Goal: Transaction & Acquisition: Download file/media

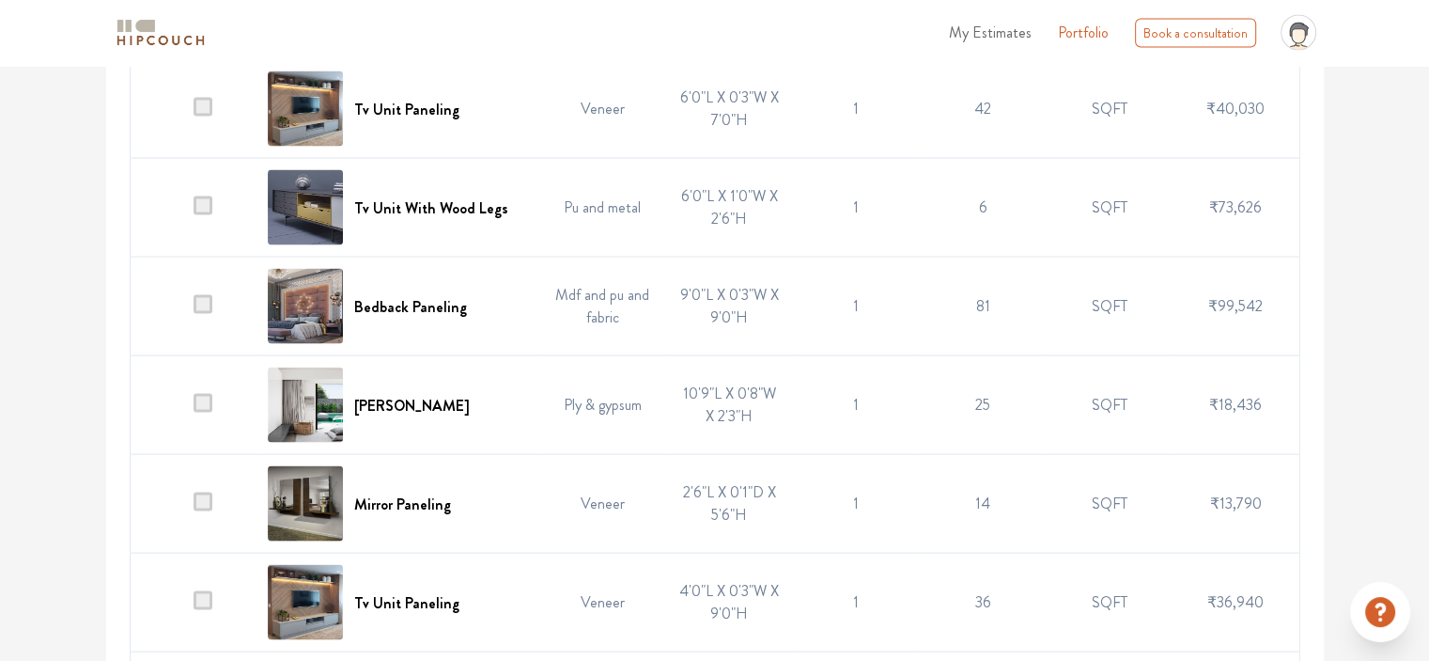
scroll to position [3851, 0]
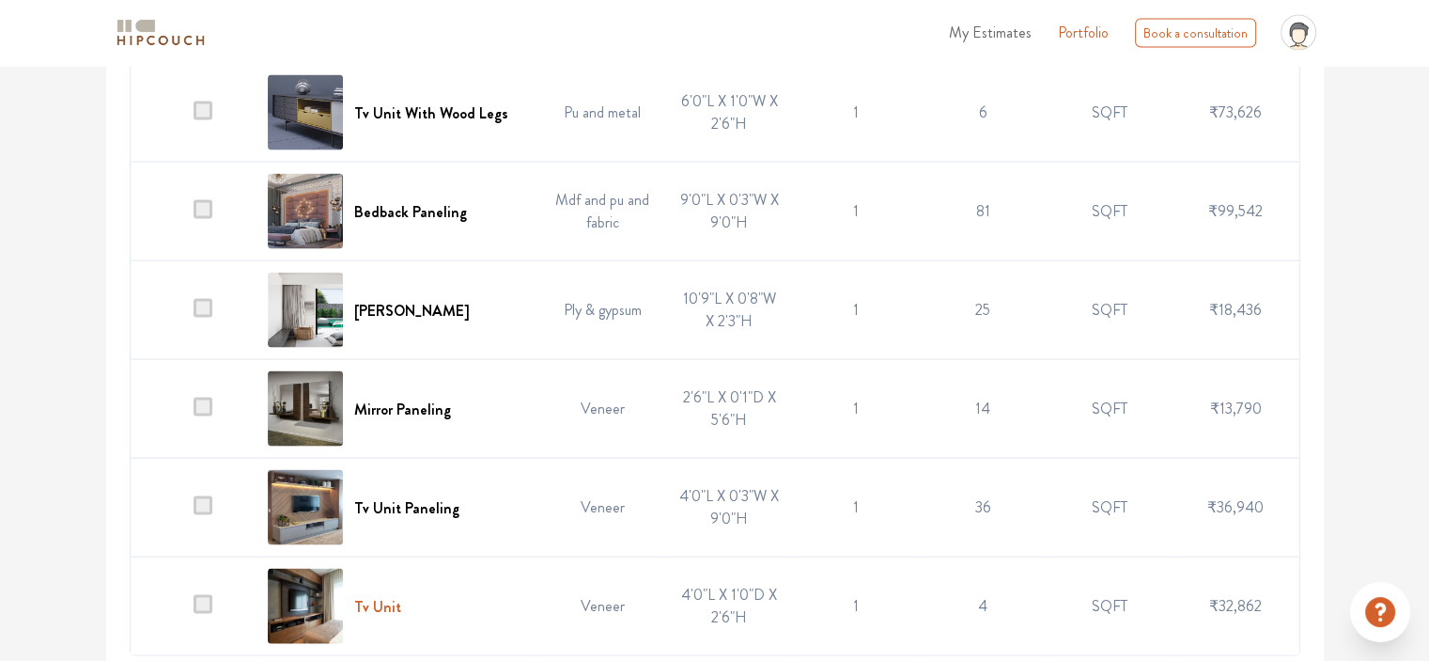
click at [395, 599] on h6 "Tv Unit" at bounding box center [377, 607] width 47 height 18
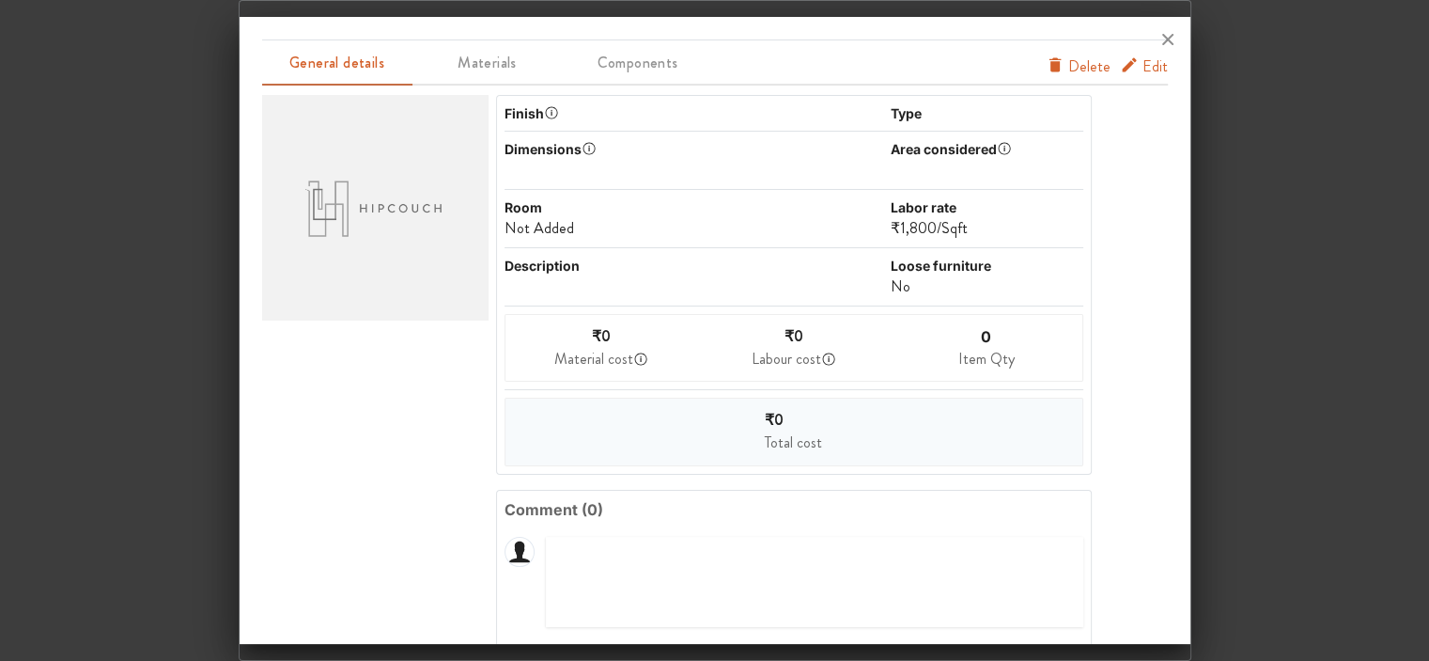
scroll to position [0, 0]
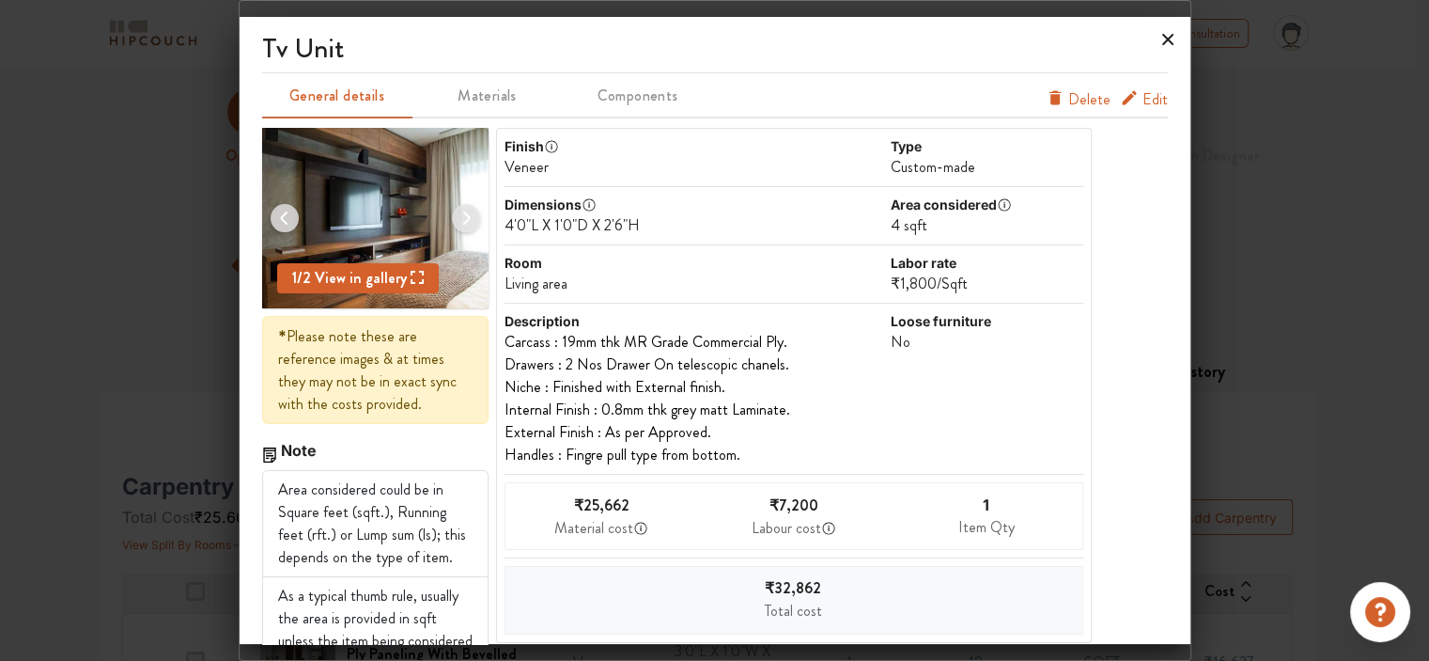
click at [1171, 37] on icon at bounding box center [1168, 39] width 30 height 30
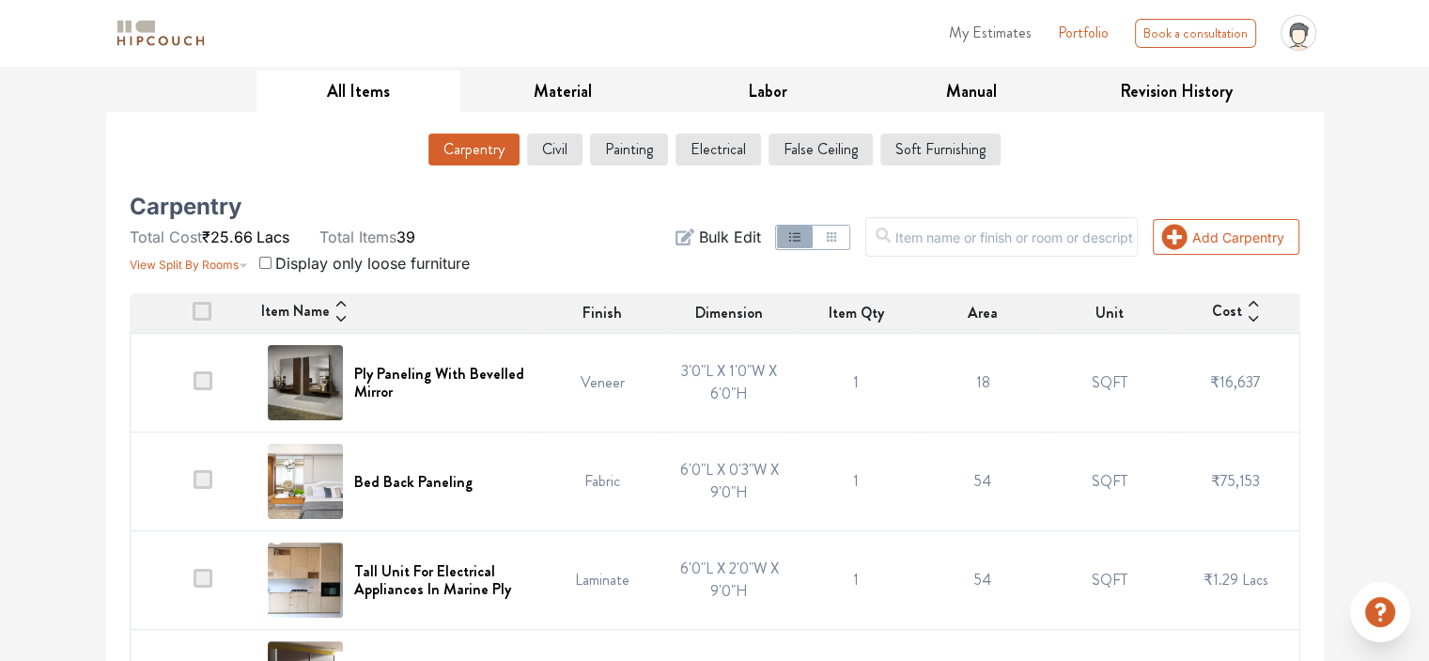
scroll to position [186, 0]
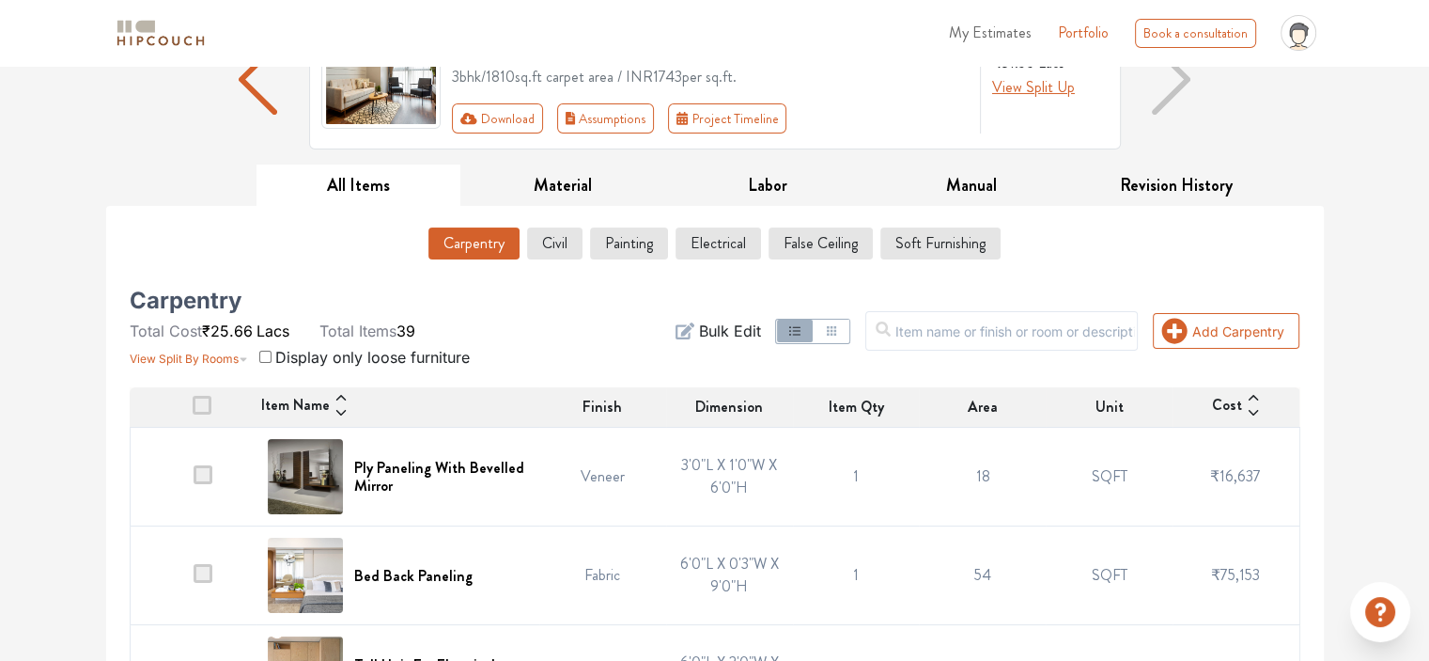
click at [1015, 33] on span "My Estimates" at bounding box center [990, 33] width 83 height 22
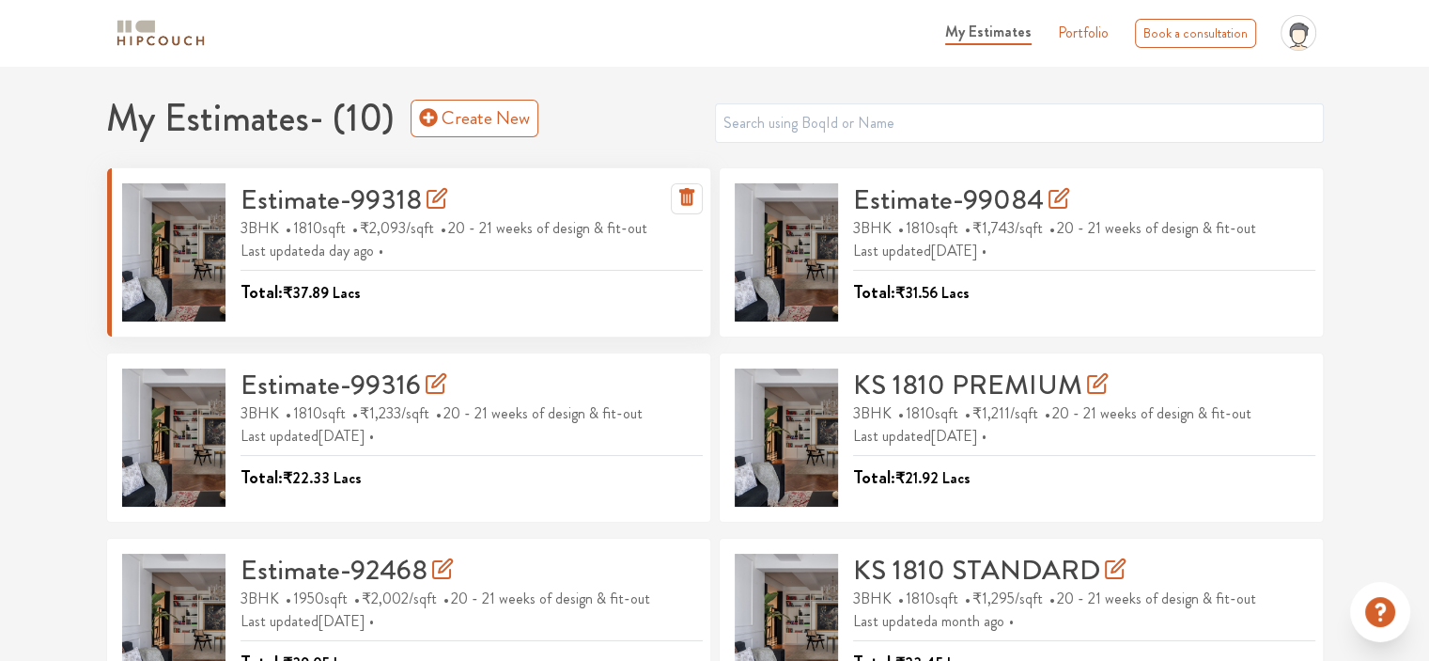
click at [432, 195] on icon at bounding box center [437, 198] width 23 height 23
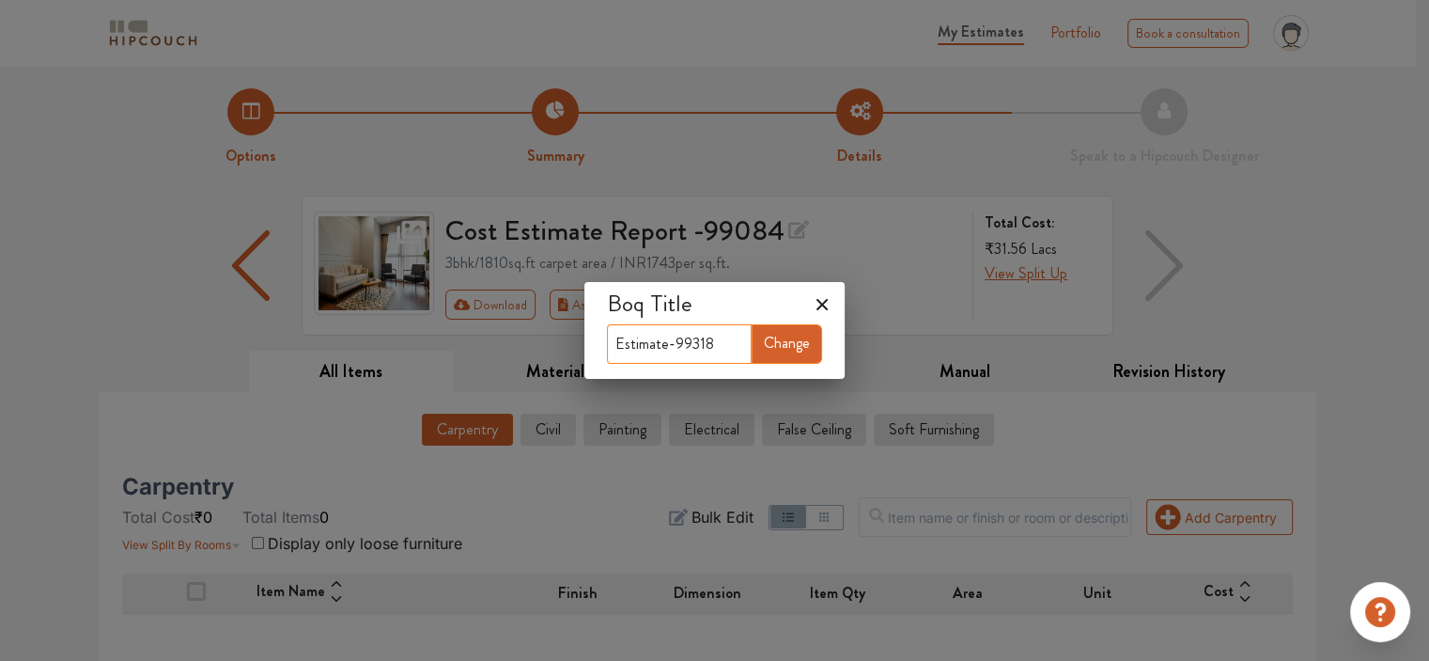
click at [724, 347] on input "Estimate-99318" at bounding box center [679, 343] width 145 height 39
click at [812, 348] on button "Change" at bounding box center [787, 343] width 70 height 39
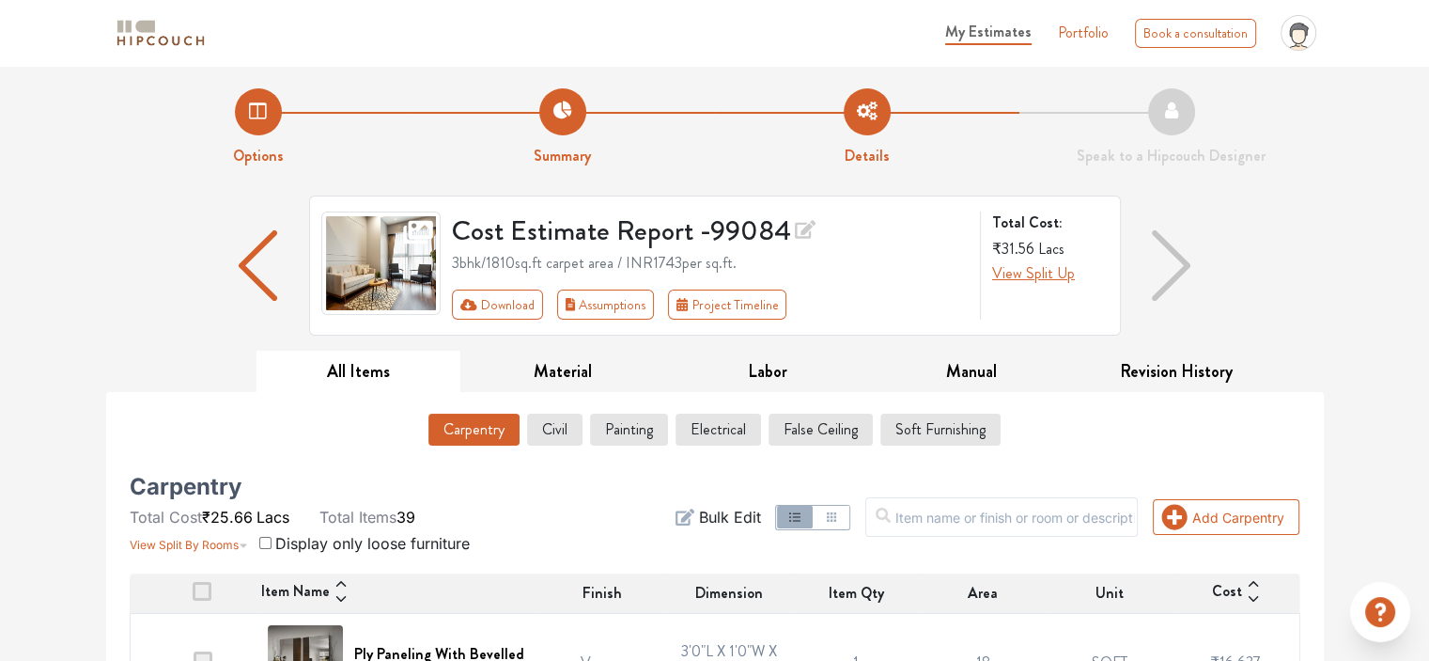
click at [124, 334] on div "Cost Estimate Report - 99084 3bhk / 1810 sq.ft carpet area / INR 1743 per sq.ft…" at bounding box center [715, 272] width 1218 height 155
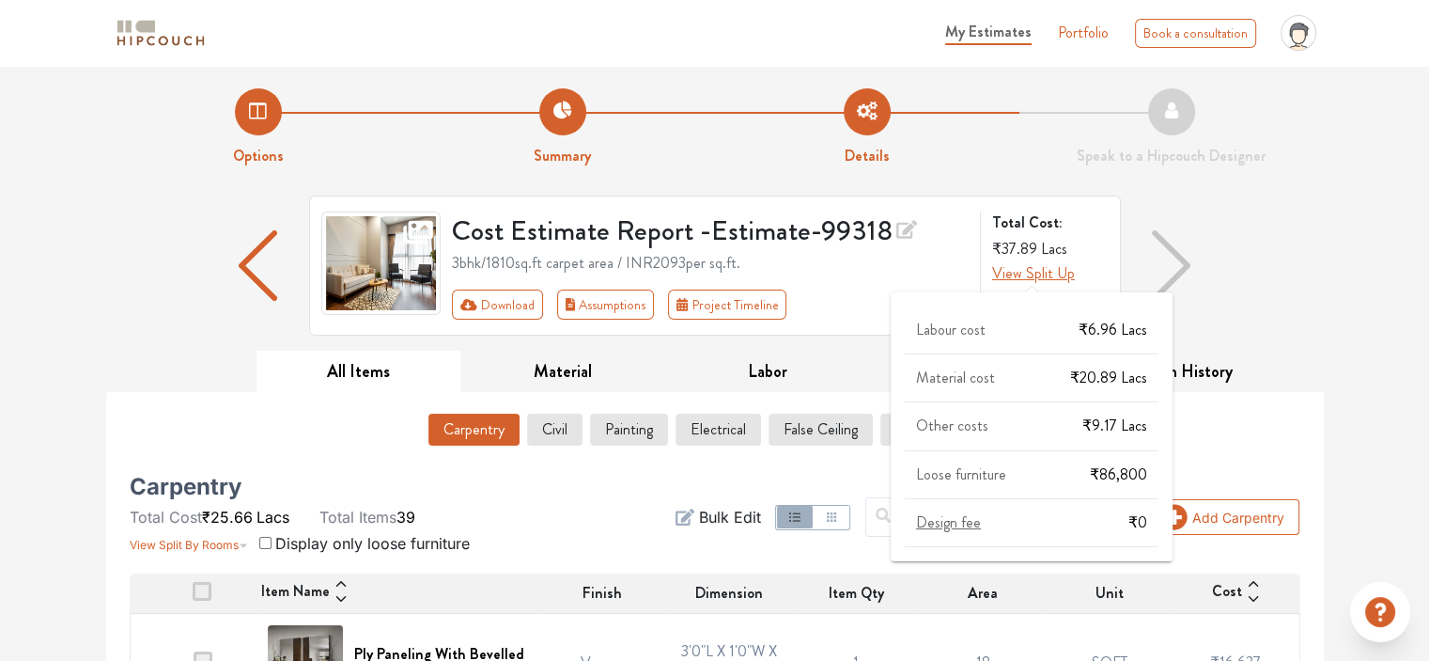
click at [1044, 273] on span "View Split Up" at bounding box center [1033, 273] width 83 height 22
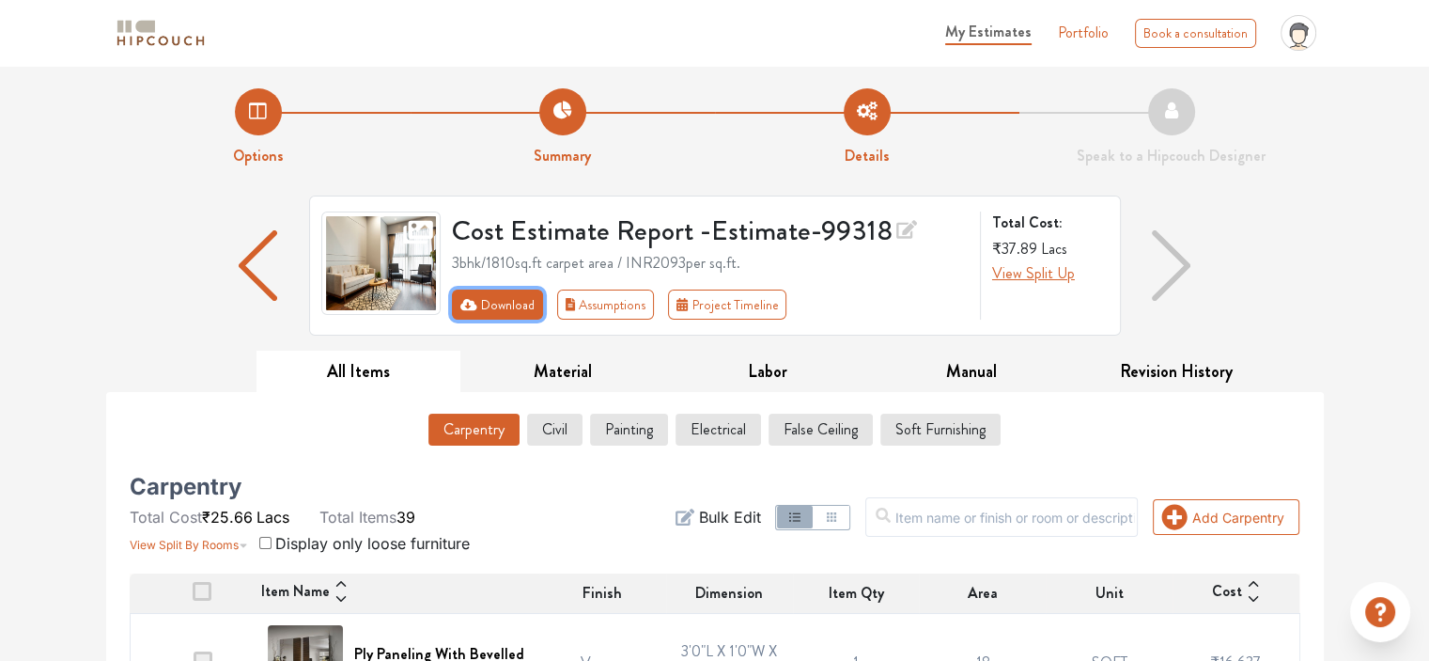
click at [500, 307] on button "Download" at bounding box center [497, 304] width 91 height 30
click at [490, 303] on button "Download" at bounding box center [497, 304] width 91 height 30
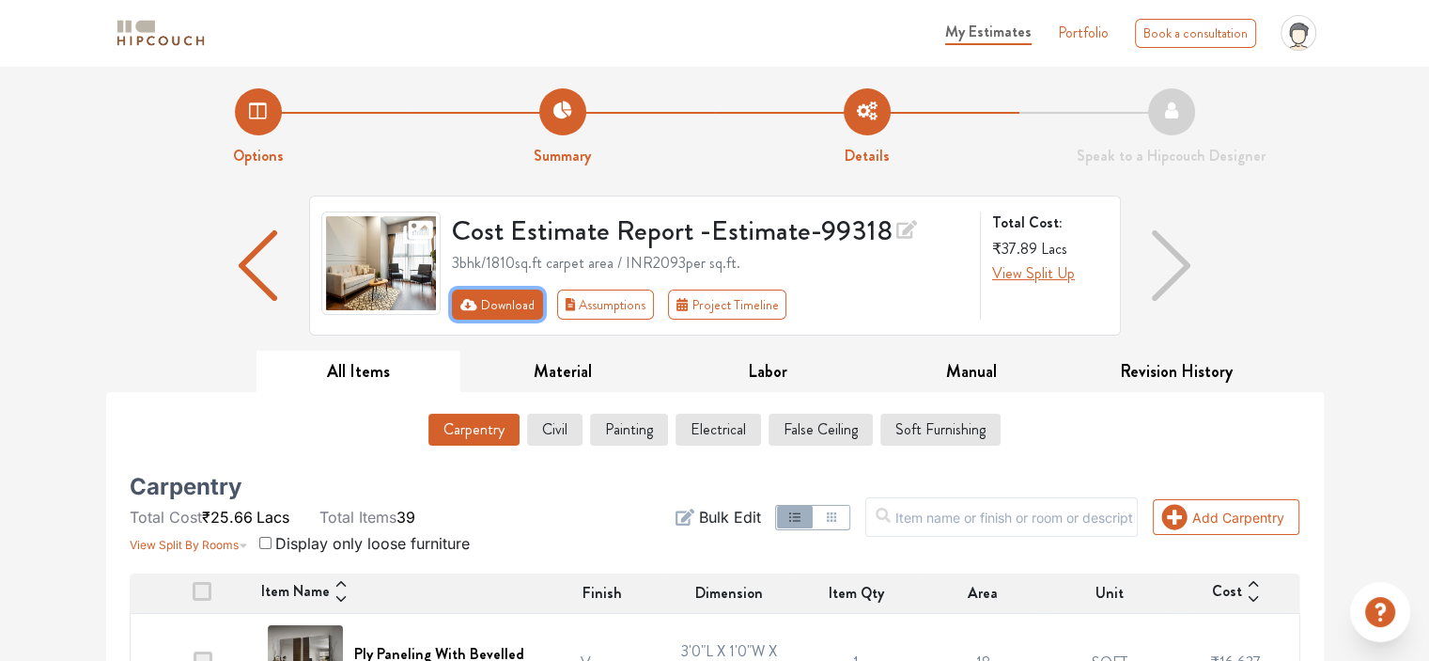
click at [490, 303] on button "Download" at bounding box center [497, 304] width 91 height 30
click at [489, 303] on button "Download" at bounding box center [497, 304] width 91 height 30
drag, startPoint x: 489, startPoint y: 303, endPoint x: 446, endPoint y: 303, distance: 42.3
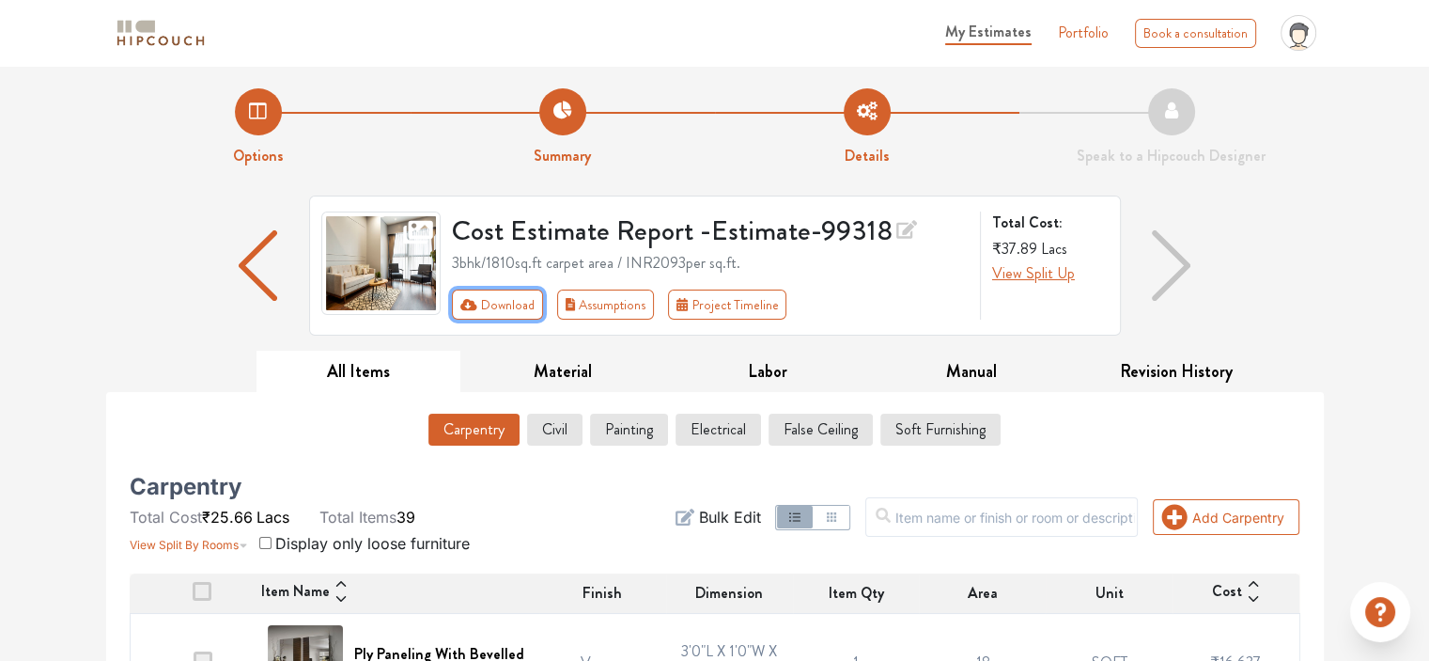
click at [489, 303] on button "Download" at bounding box center [497, 304] width 91 height 30
click at [470, 303] on icon "First group" at bounding box center [468, 304] width 17 height 11
click at [469, 311] on button "Download" at bounding box center [497, 304] width 91 height 30
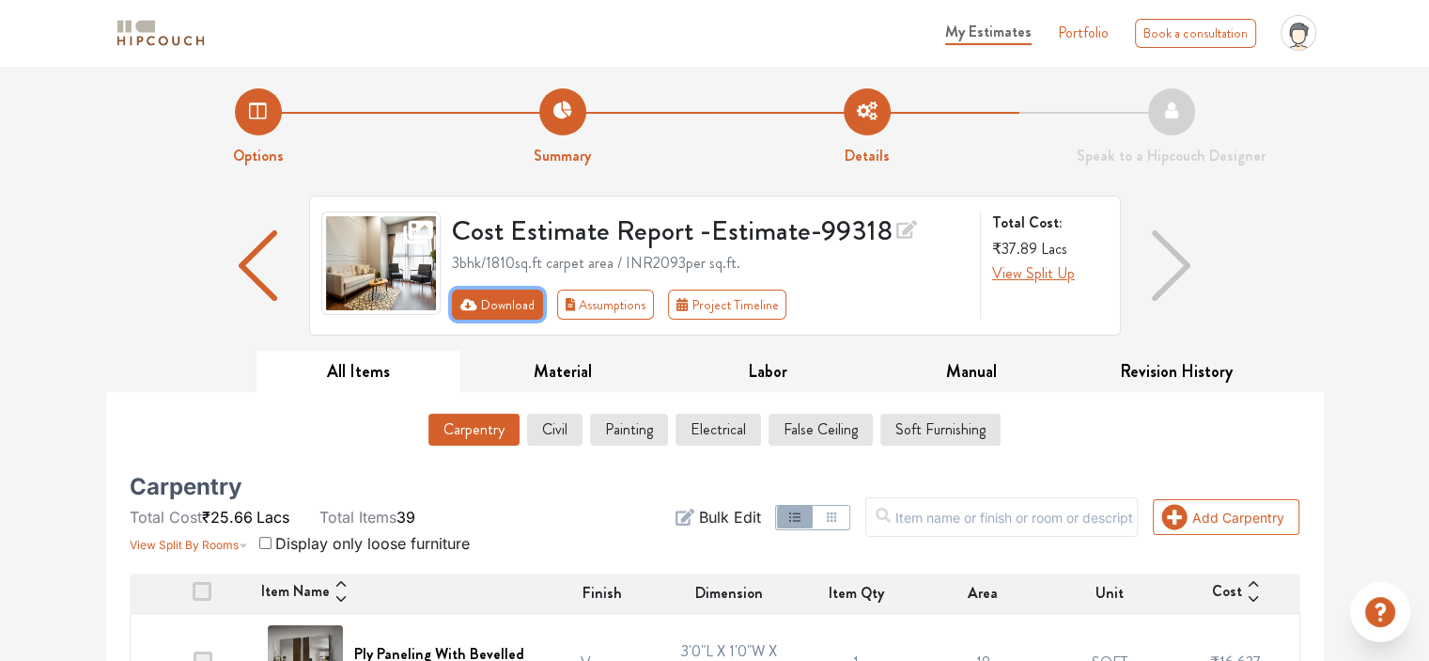
click at [477, 309] on button "Download" at bounding box center [497, 304] width 91 height 30
click at [478, 315] on button "Download" at bounding box center [497, 304] width 91 height 30
click at [506, 311] on button "Download" at bounding box center [497, 304] width 91 height 30
click at [508, 312] on button "Download" at bounding box center [497, 304] width 91 height 30
drag, startPoint x: 536, startPoint y: 334, endPoint x: 526, endPoint y: 302, distance: 33.3
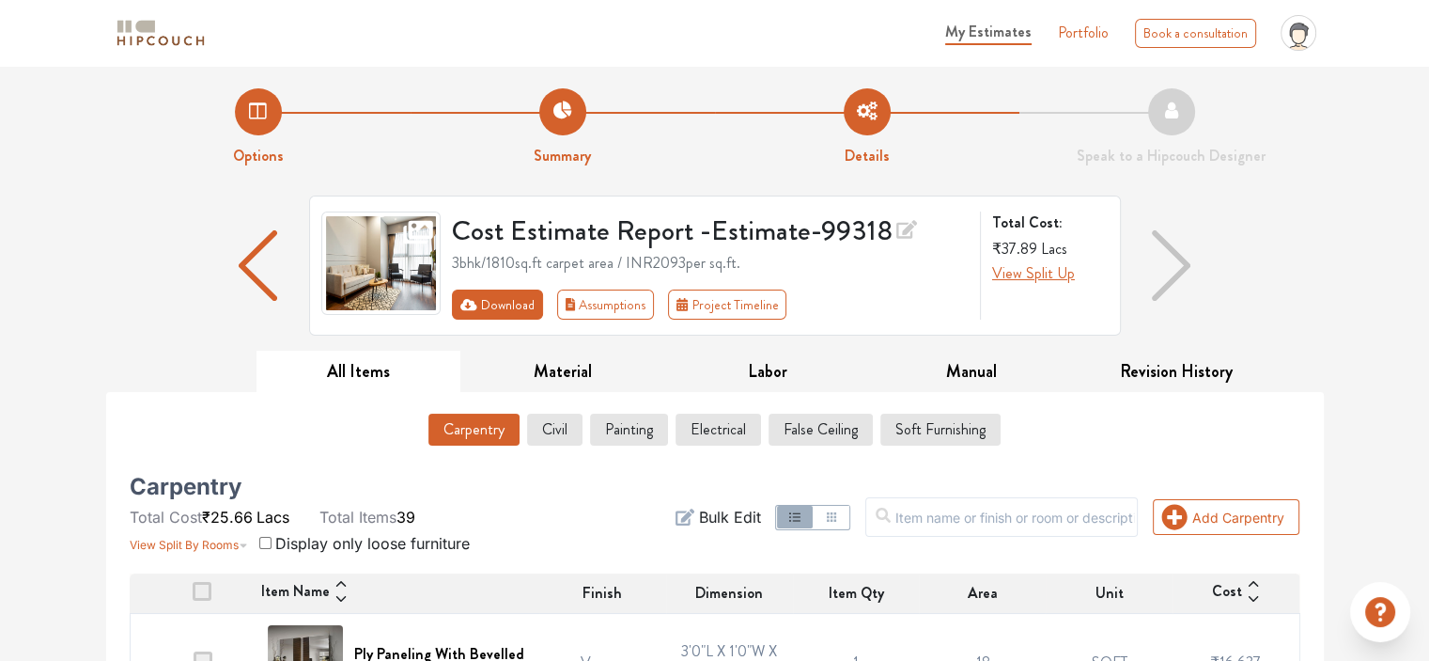
click at [534, 331] on div "Cost Estimate Report - Estimate-99318 3bhk / 1810 sq.ft carpet area / INR 2093 …" at bounding box center [715, 265] width 812 height 140
click at [526, 302] on button "Download" at bounding box center [497, 304] width 91 height 30
click at [526, 303] on button "Download" at bounding box center [497, 304] width 91 height 30
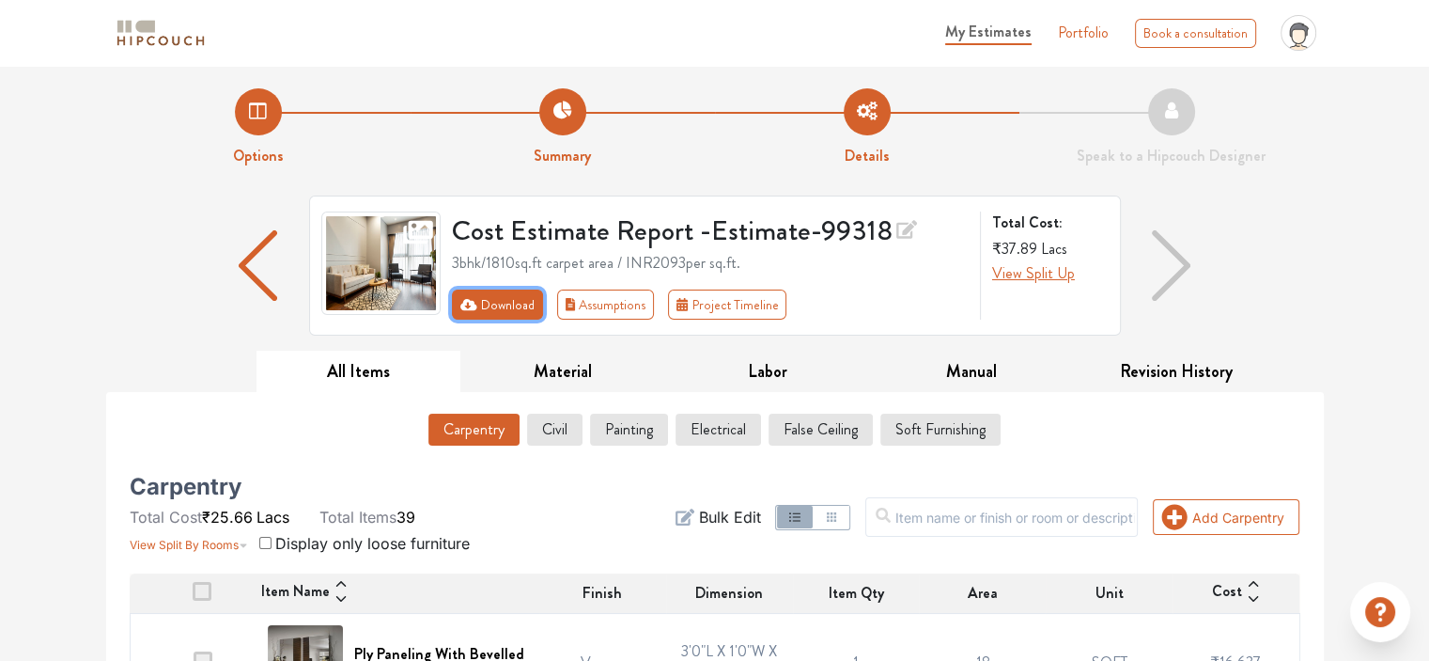
click at [526, 303] on button "Download" at bounding box center [497, 304] width 91 height 30
click at [512, 303] on button "Download" at bounding box center [497, 304] width 91 height 30
click at [511, 303] on button "Download" at bounding box center [497, 304] width 91 height 30
